Goal: Complete application form

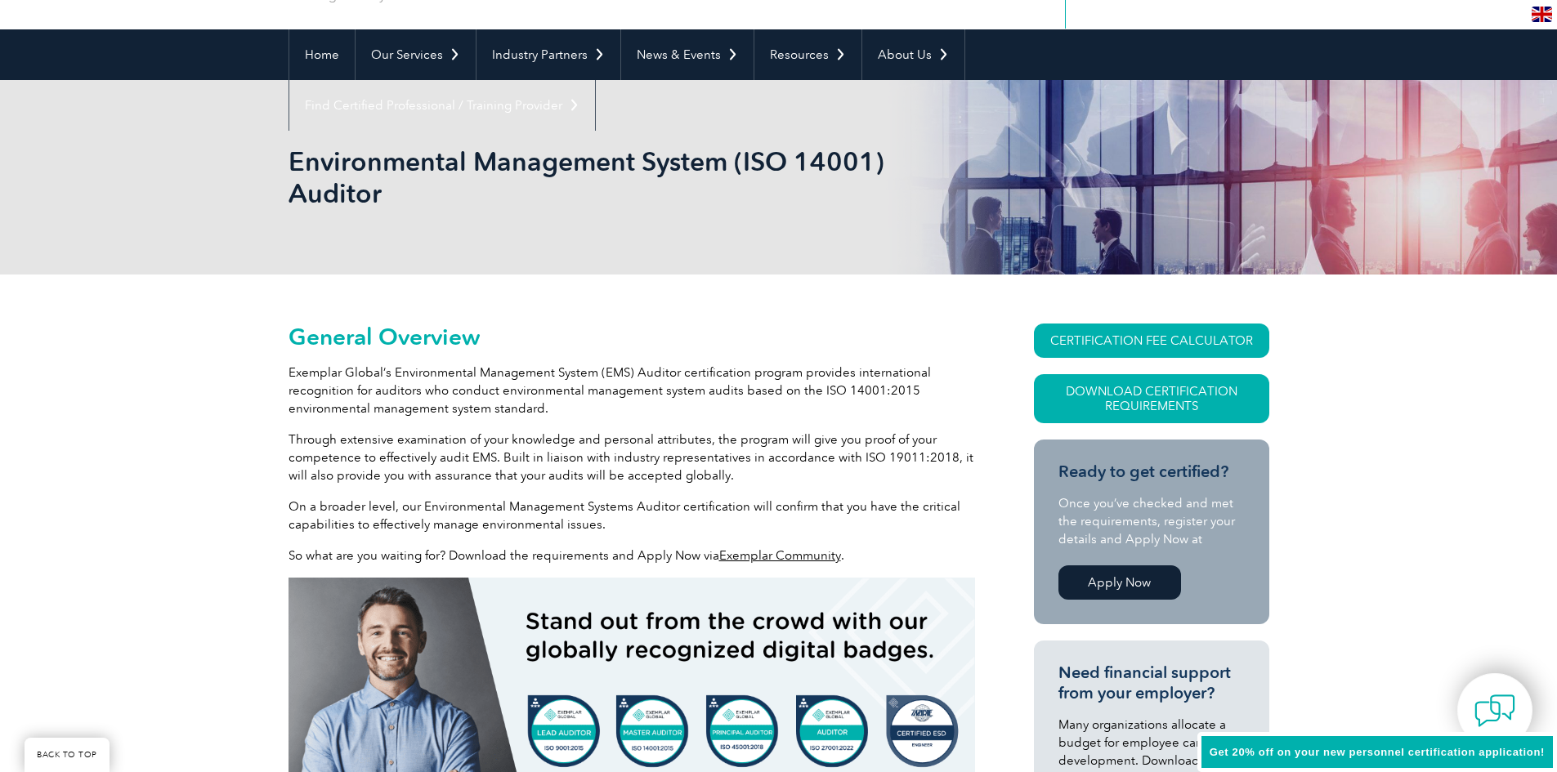
scroll to position [163, 0]
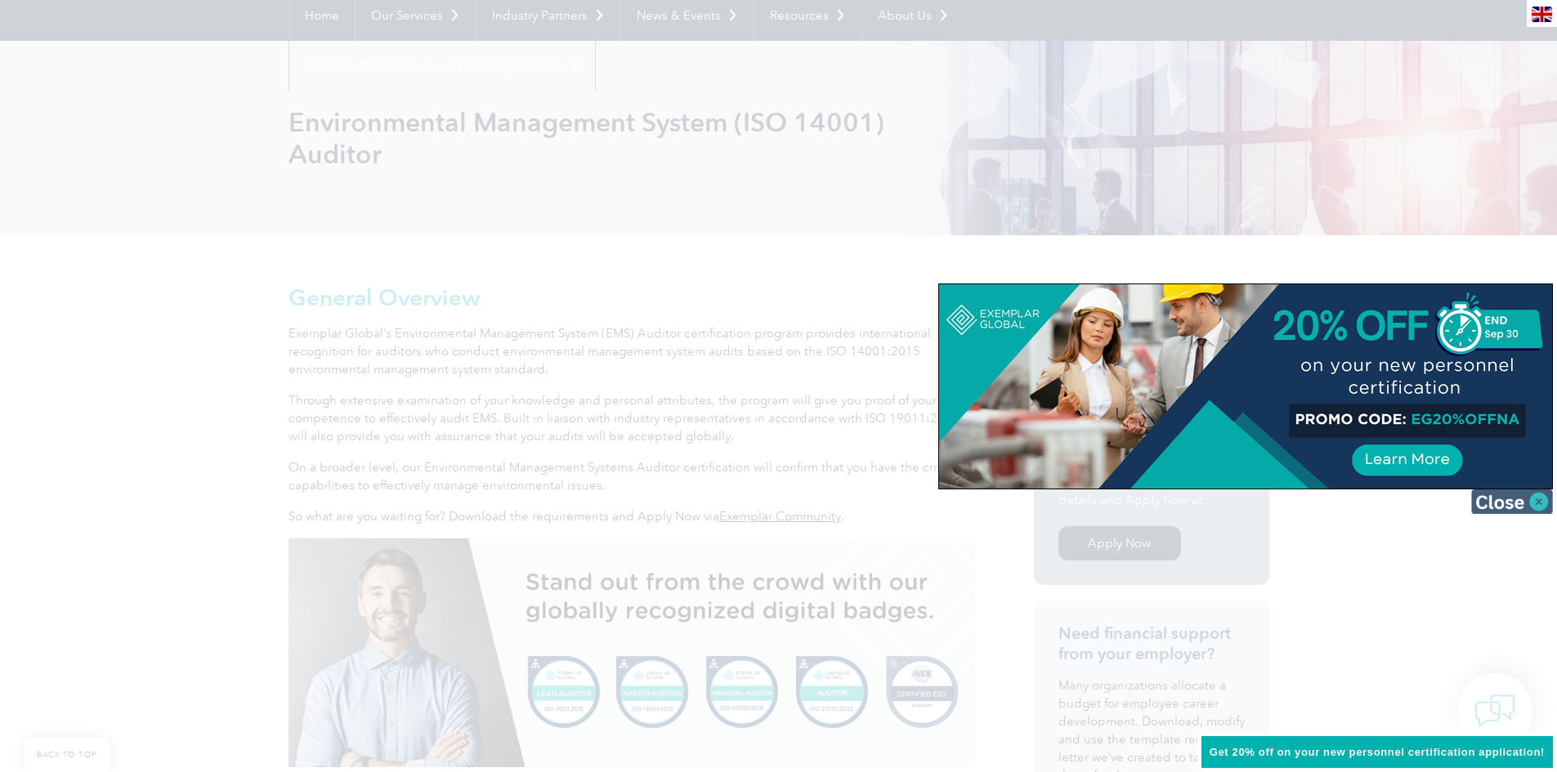
click at [1547, 508] on img at bounding box center [1512, 502] width 82 height 25
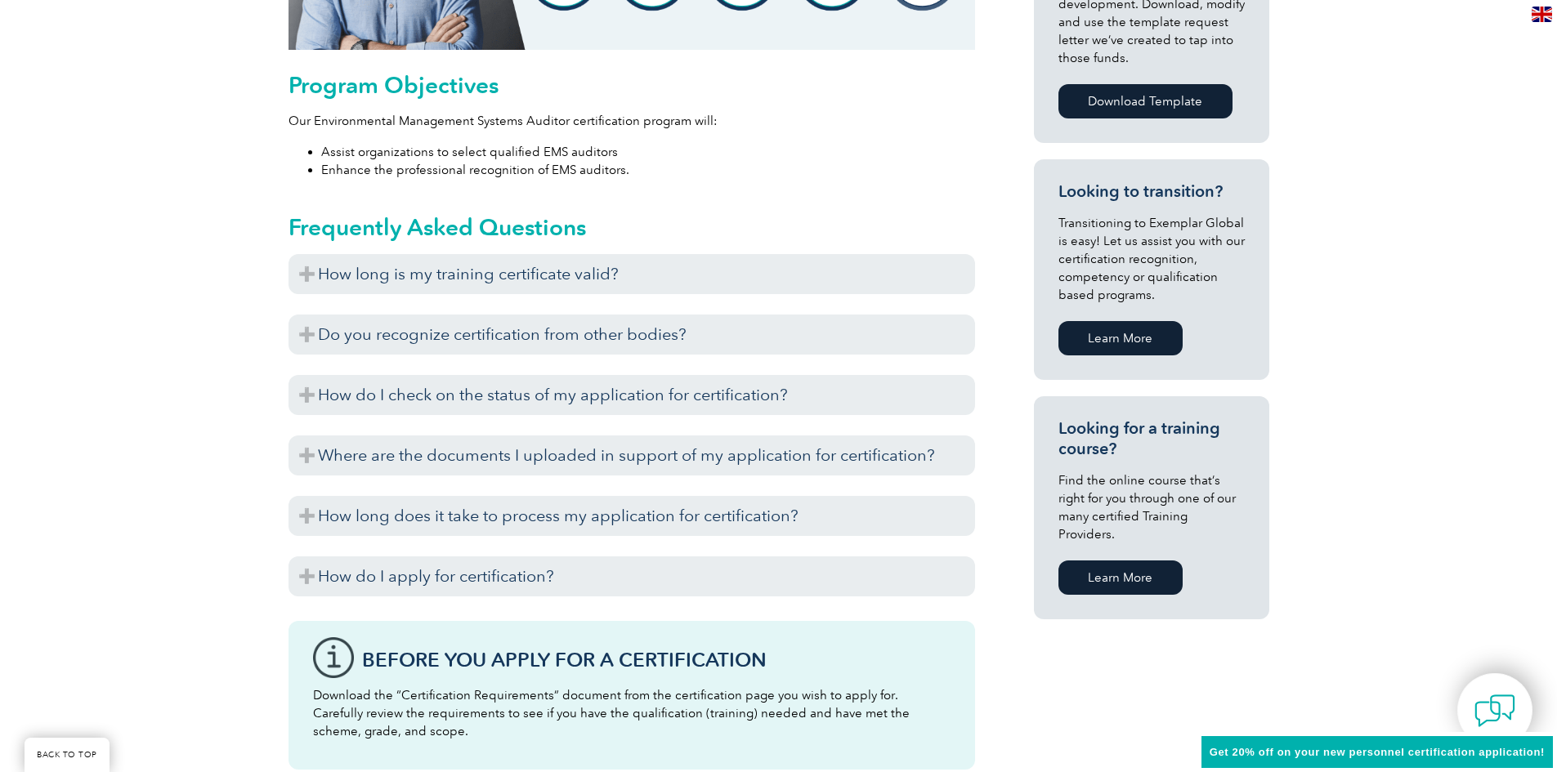
scroll to position [899, 0]
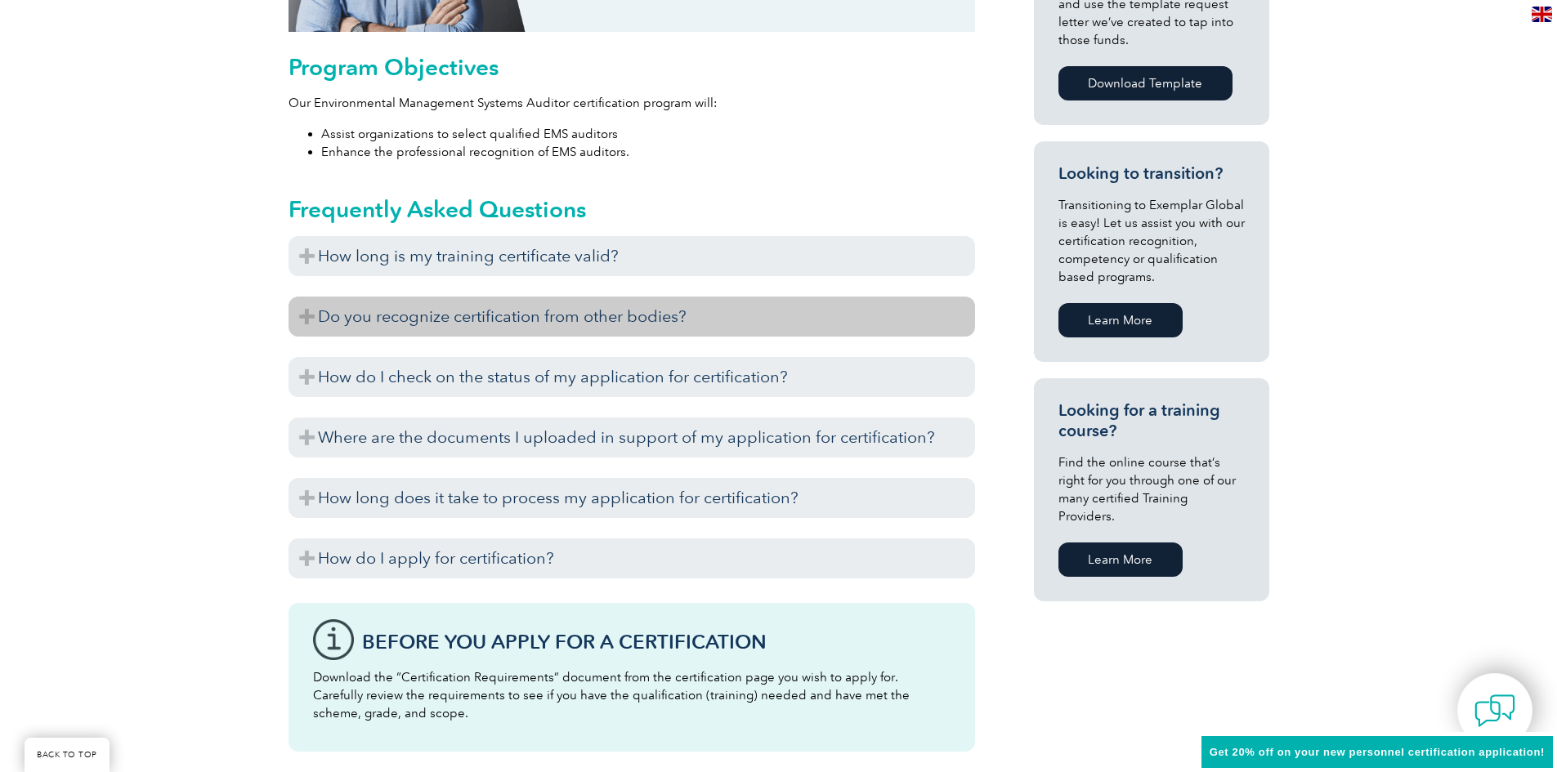
click at [699, 330] on h3 "Do you recognize certification from other bodies?" at bounding box center [632, 317] width 687 height 40
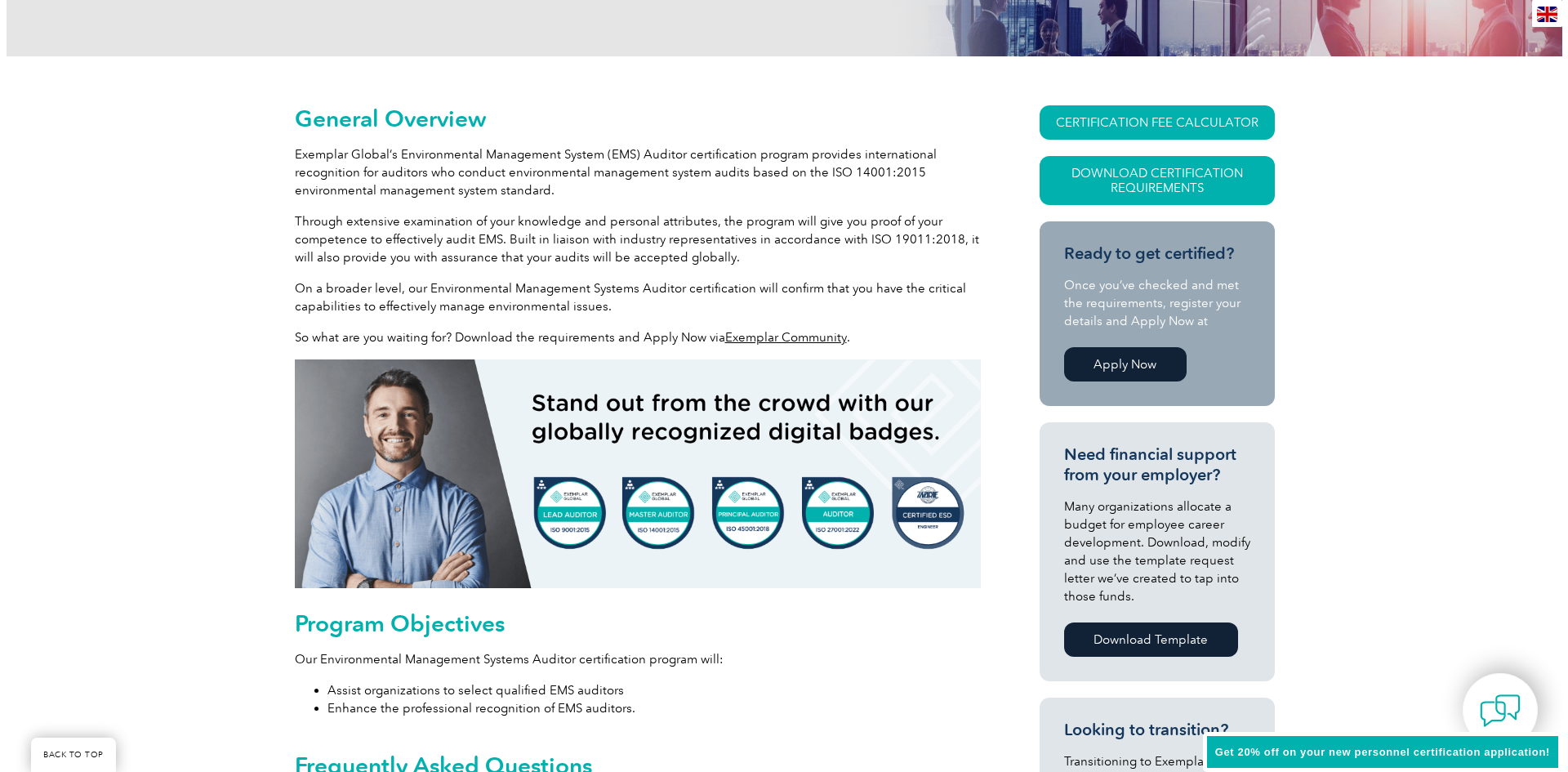
scroll to position [327, 0]
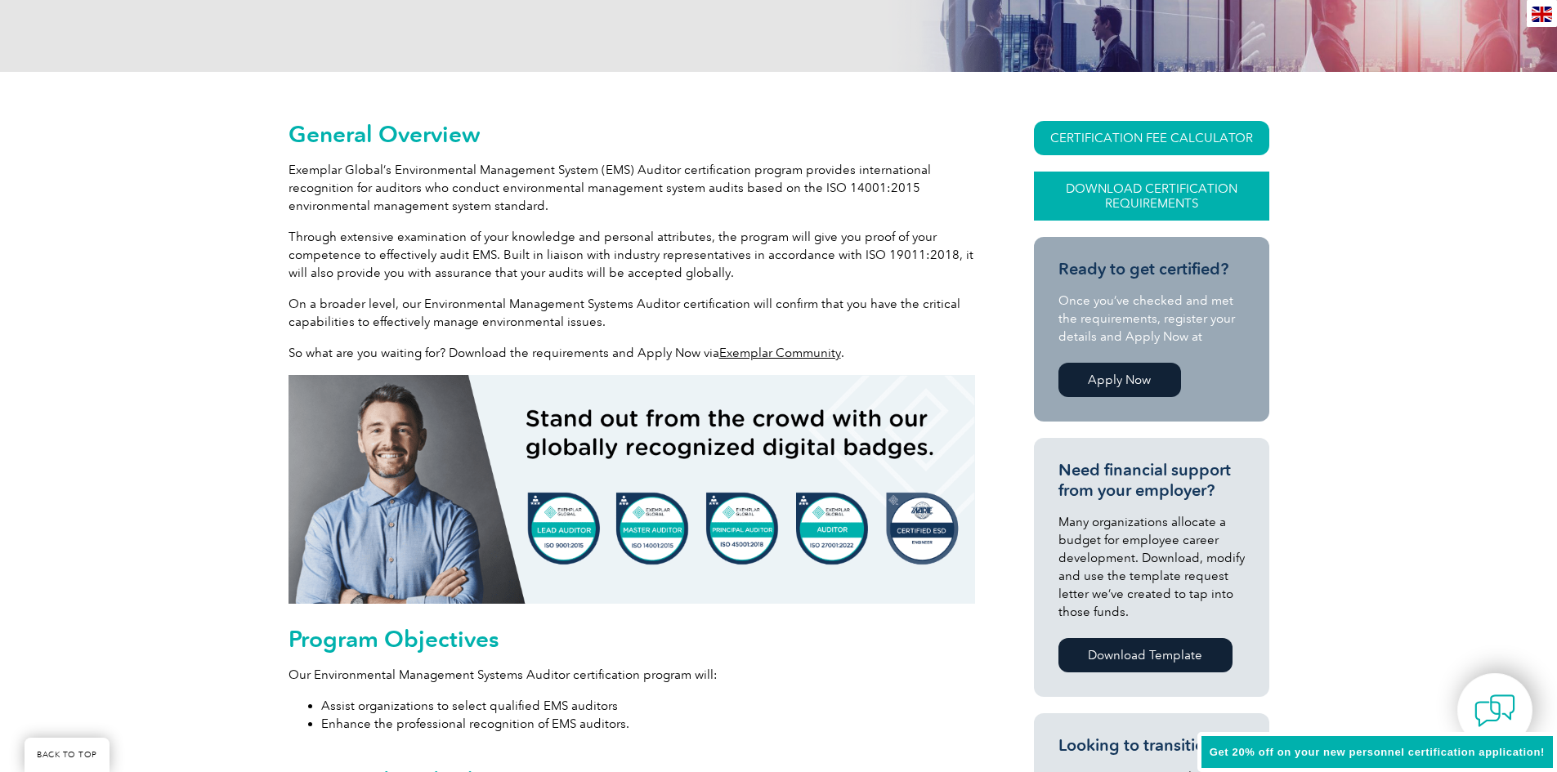
click at [1099, 199] on link "Download Certification Requirements" at bounding box center [1151, 196] width 235 height 49
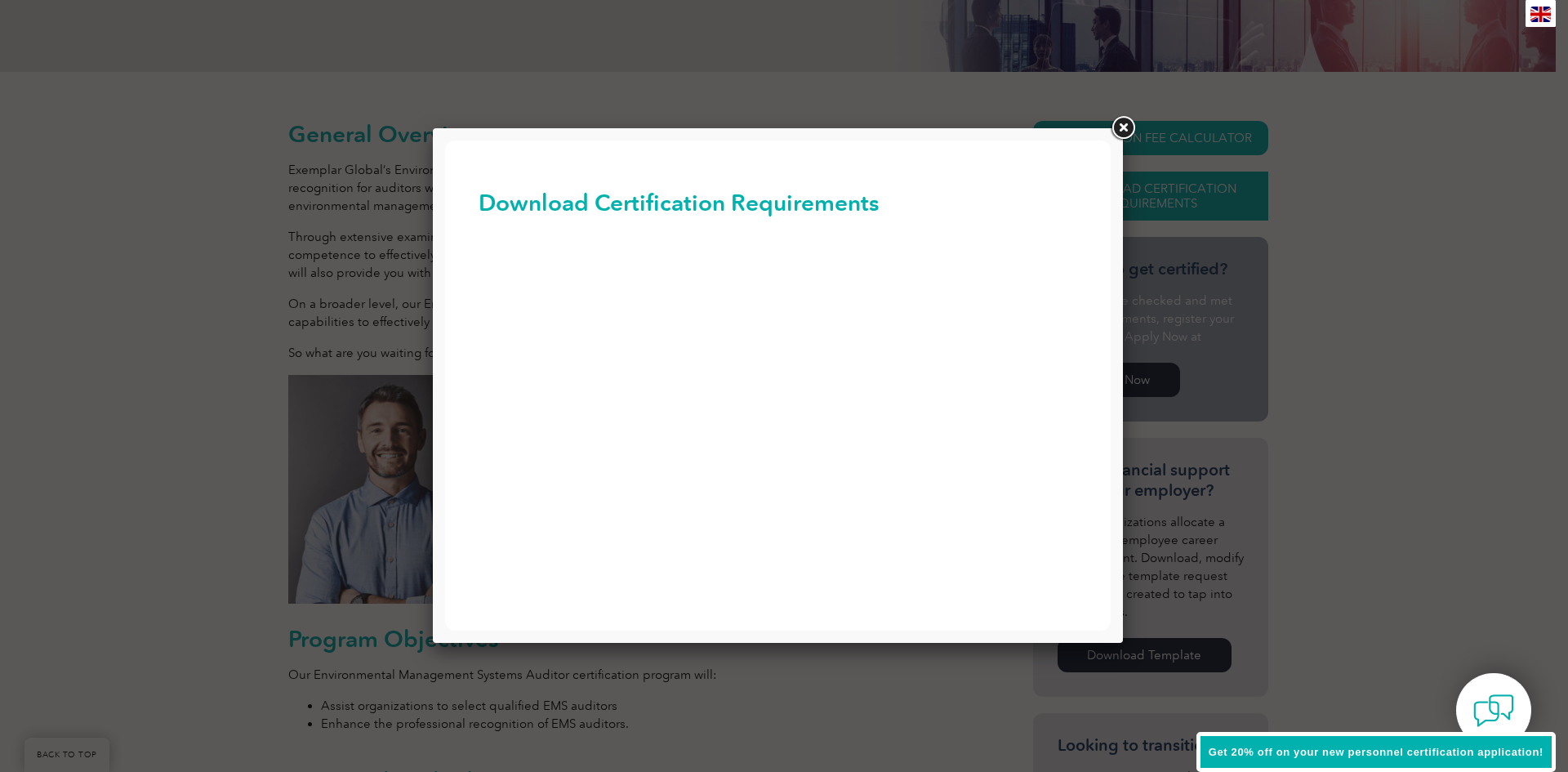
scroll to position [0, 0]
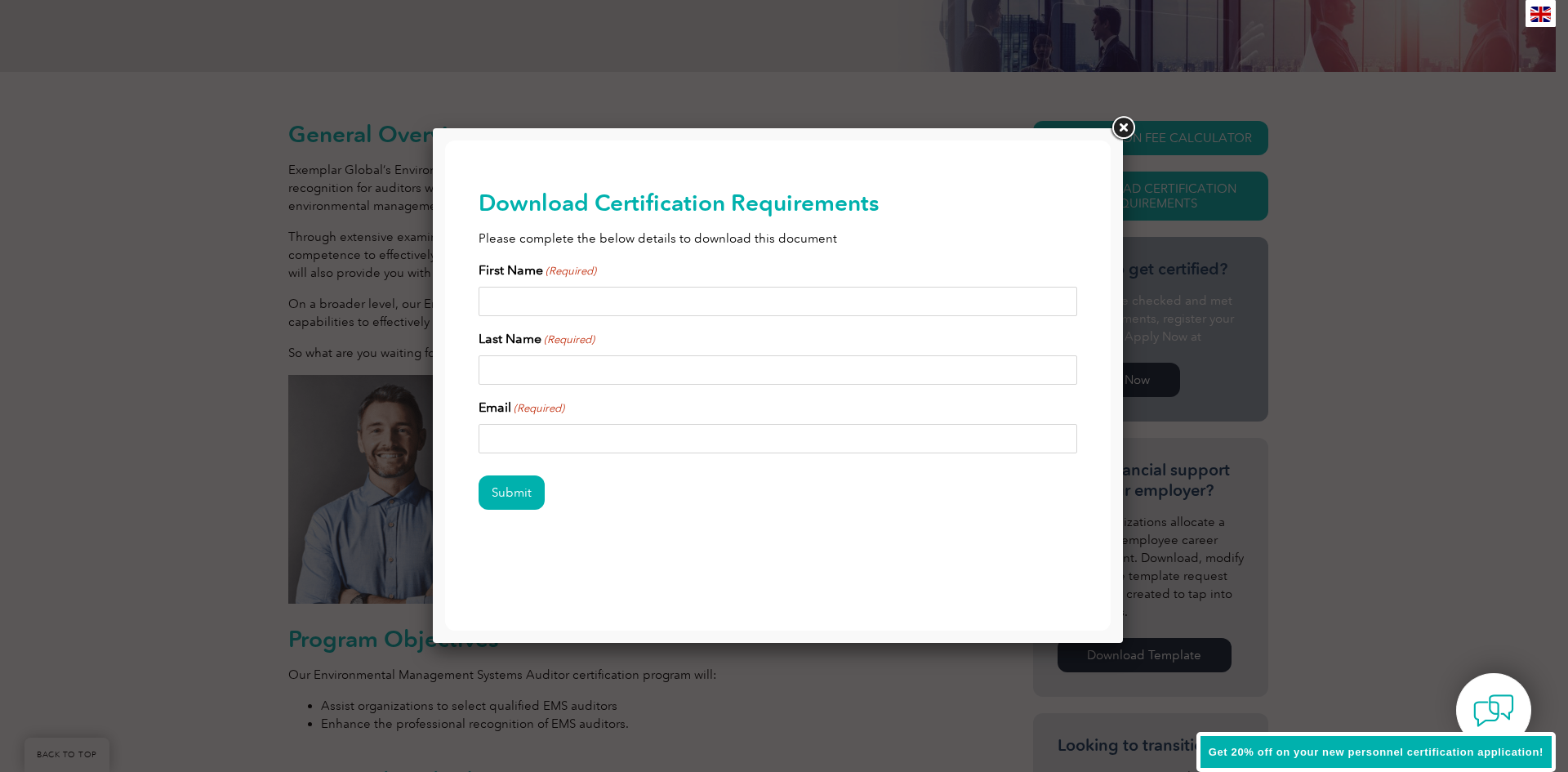
click at [1125, 130] on link at bounding box center [1122, 128] width 29 height 29
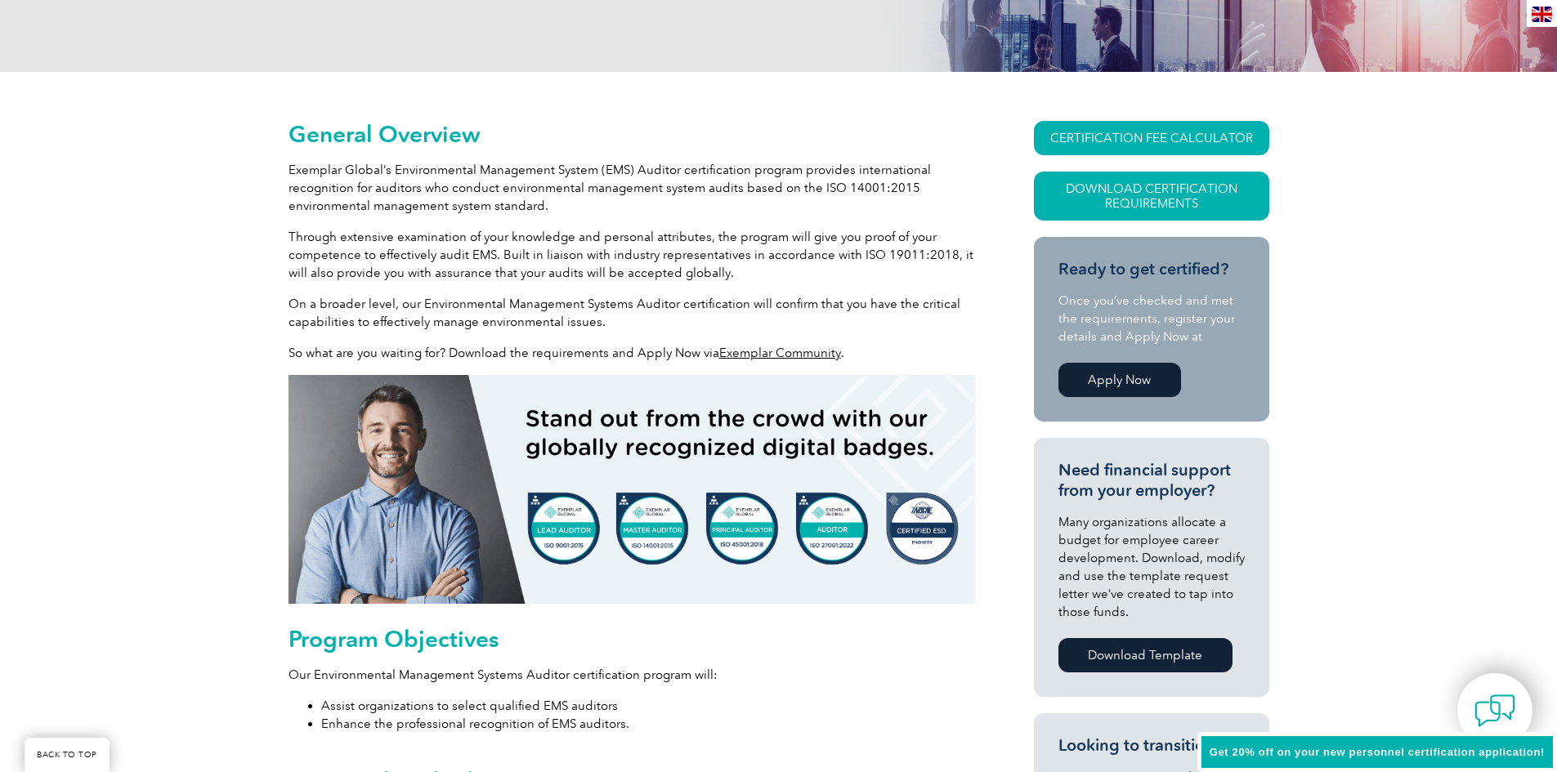
click at [1156, 383] on link "Apply Now" at bounding box center [1120, 380] width 123 height 34
click at [1228, 199] on link "Download Certification Requirements" at bounding box center [1151, 196] width 235 height 49
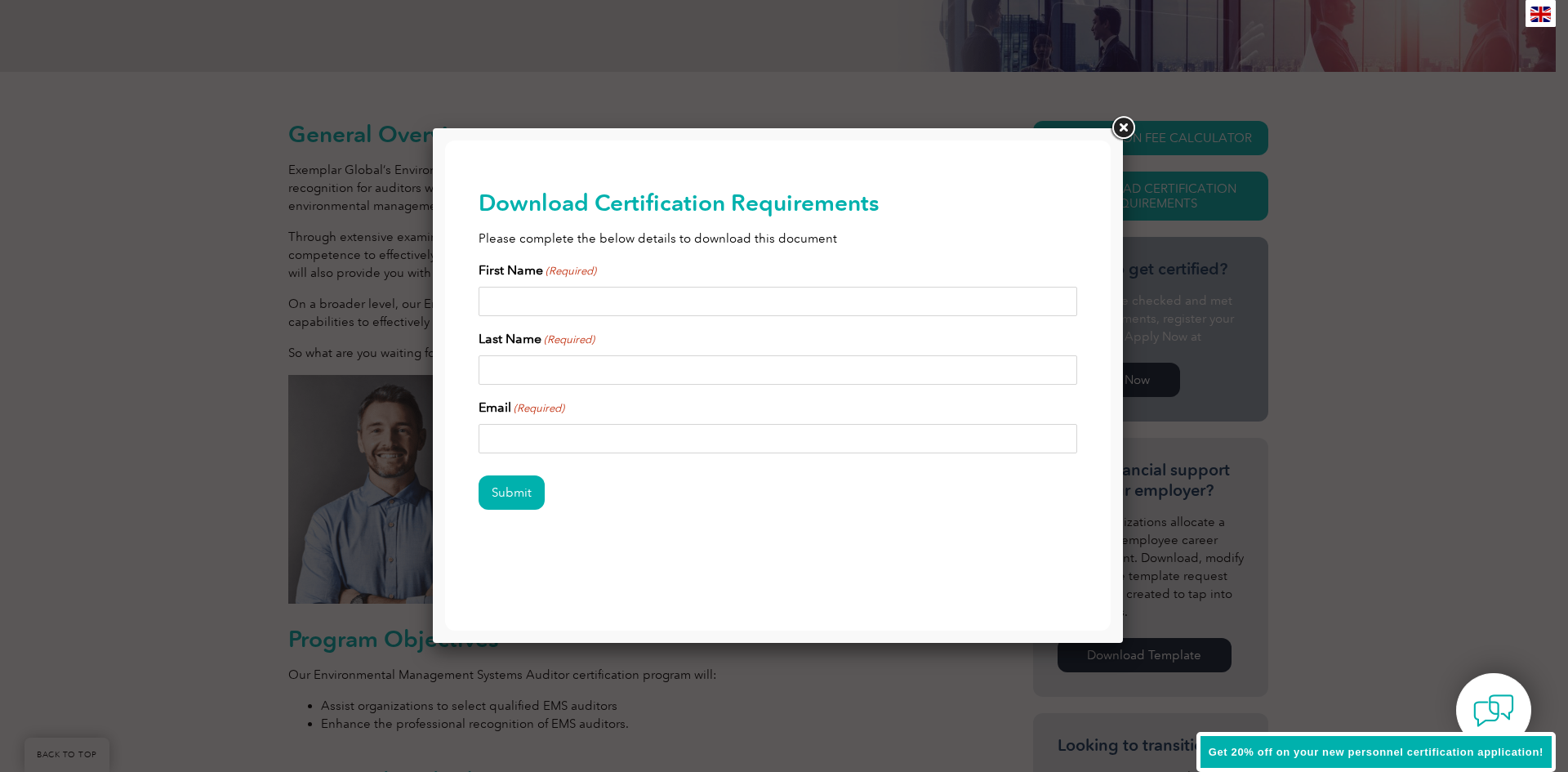
click at [740, 279] on div "First Name (Required)" at bounding box center [779, 289] width 600 height 56
click at [744, 299] on input "First Name (Required)" at bounding box center [779, 301] width 600 height 29
type input "[PERSON_NAME]"
type input "Krasnobrod"
type input "[EMAIL_ADDRESS][DOMAIN_NAME]"
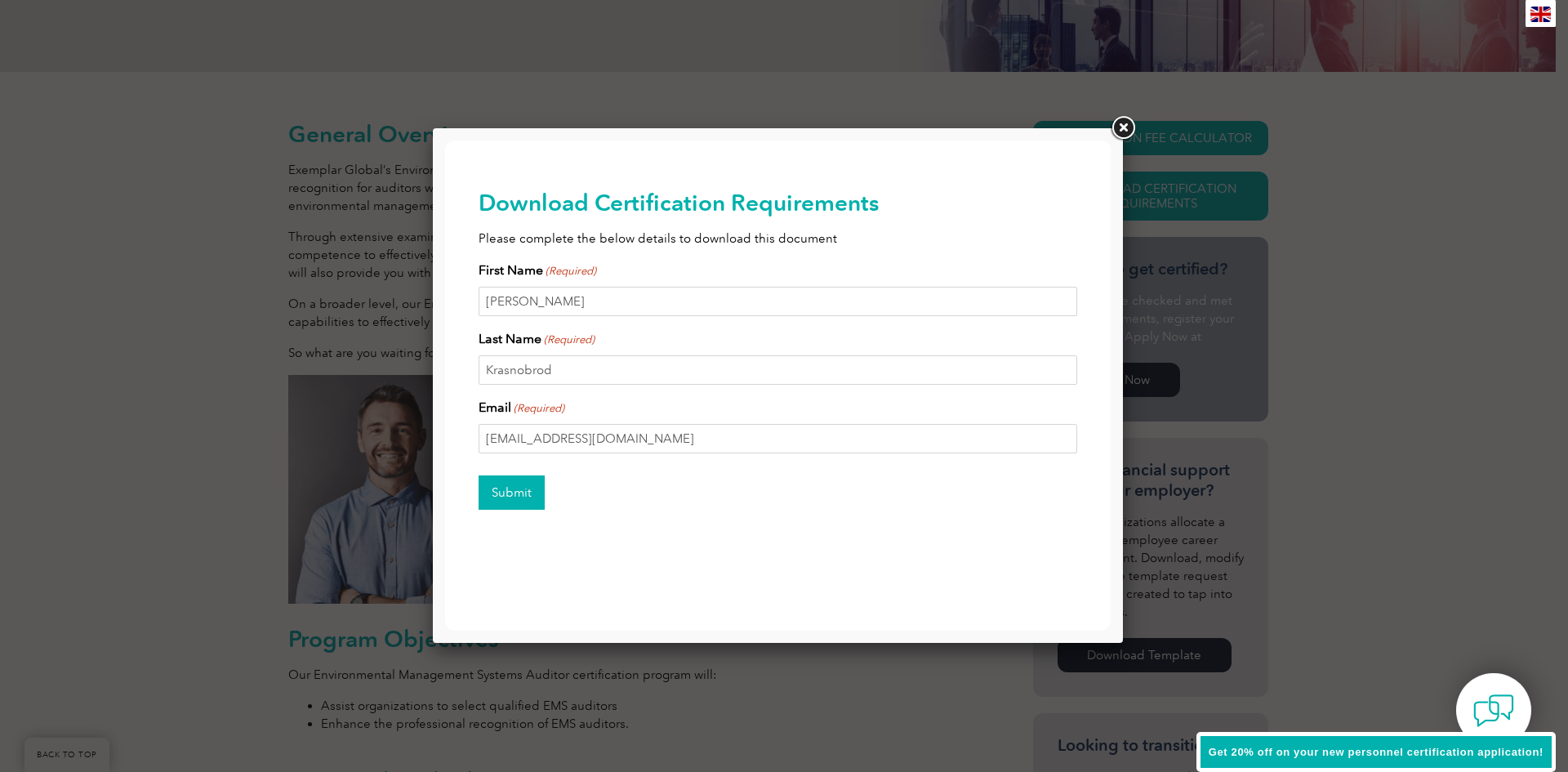
click at [525, 492] on input "Submit" at bounding box center [512, 493] width 66 height 34
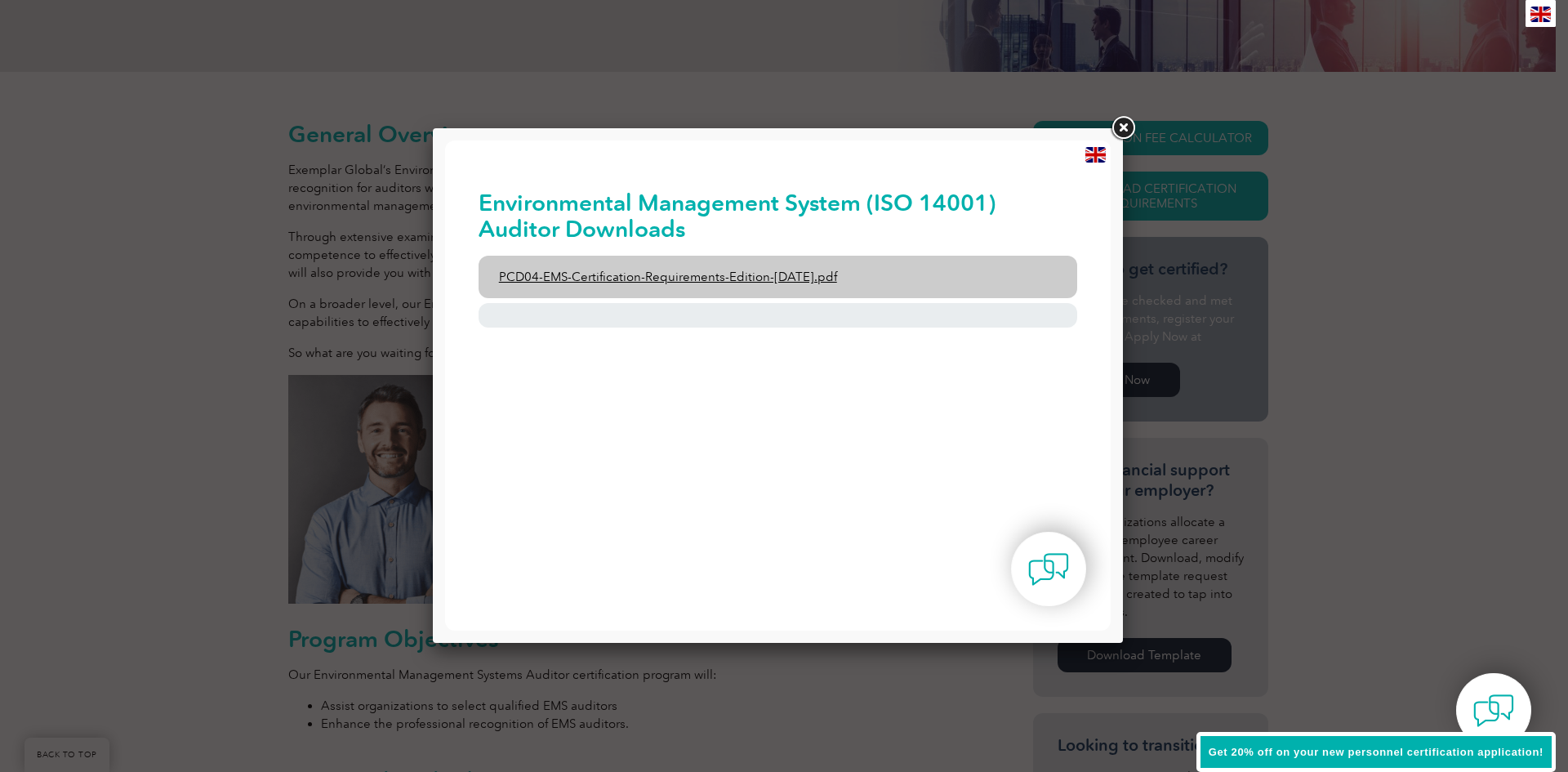
click at [710, 277] on link "PCD04-EMS-Certification-Requirements-Edition-[DATE].pdf" at bounding box center [779, 277] width 600 height 43
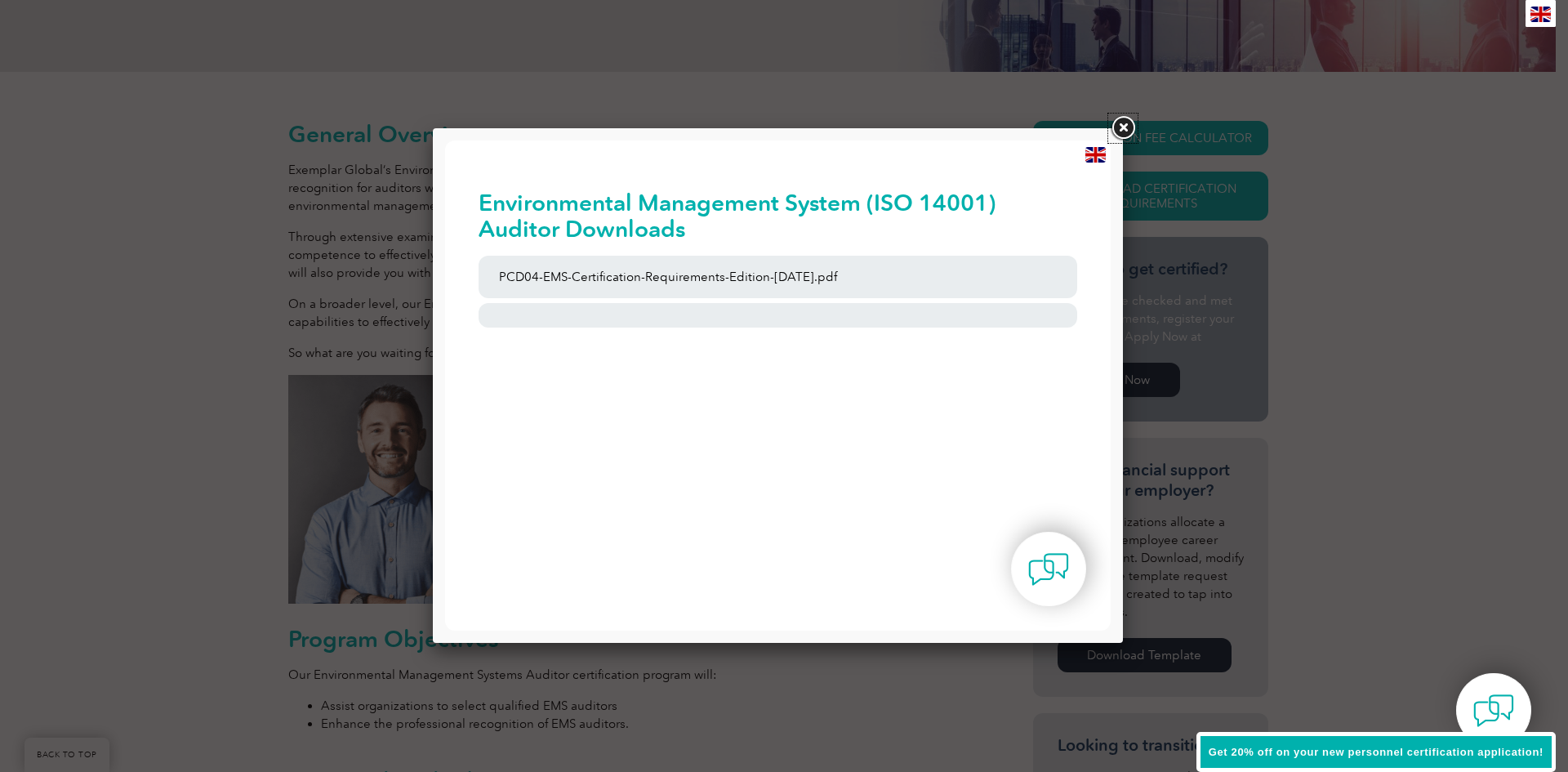
drag, startPoint x: 1123, startPoint y: 128, endPoint x: 1115, endPoint y: 137, distance: 12.0
click at [1123, 128] on link at bounding box center [1122, 128] width 29 height 29
